Goal: Information Seeking & Learning: Learn about a topic

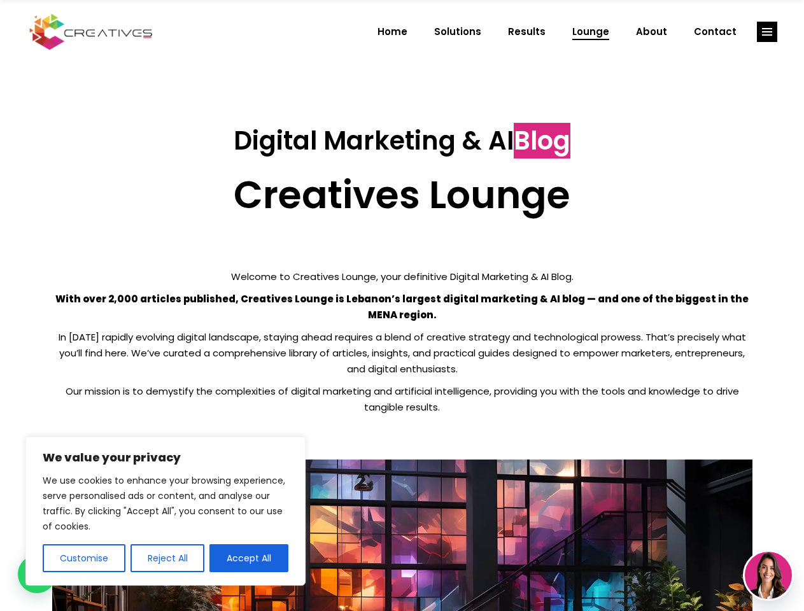
click at [402, 305] on p "With over 2,000 articles published, Creatives Lounge is Lebanon’s largest digit…" at bounding box center [402, 307] width 700 height 32
click at [83, 558] on button "Customise" at bounding box center [84, 558] width 83 height 28
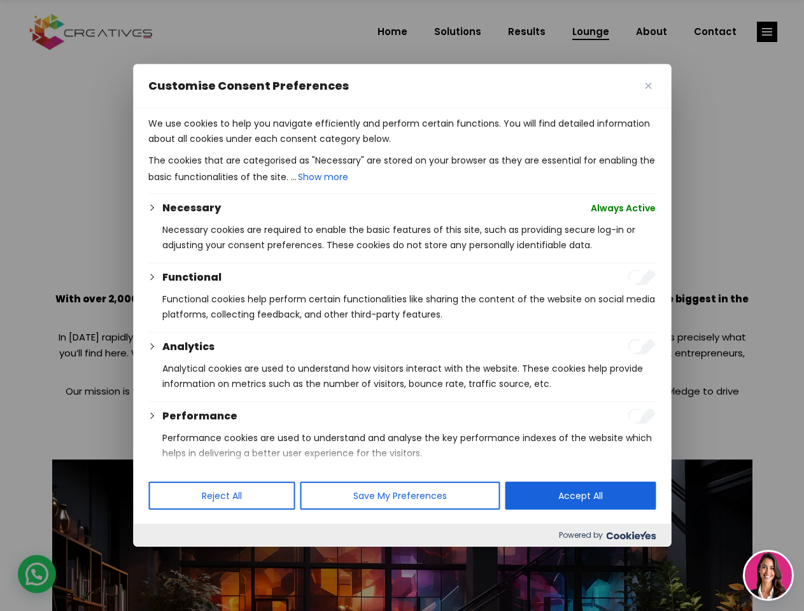
click at [167, 558] on div at bounding box center [402, 305] width 804 height 611
click at [249, 146] on p "We use cookies to help you navigate efficiently and perform certain functions. …" at bounding box center [401, 131] width 507 height 31
click at [767, 32] on div at bounding box center [402, 305] width 804 height 611
click at [768, 575] on img at bounding box center [768, 575] width 47 height 47
